Goal: Transaction & Acquisition: Book appointment/travel/reservation

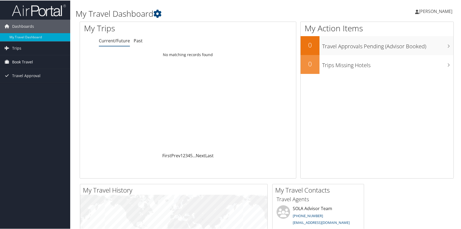
click at [25, 61] on span "Book Travel" at bounding box center [22, 62] width 21 height 14
click at [39, 80] on link "Book/Manage Online Trips" at bounding box center [35, 80] width 70 height 8
